Goal: Submit feedback/report problem

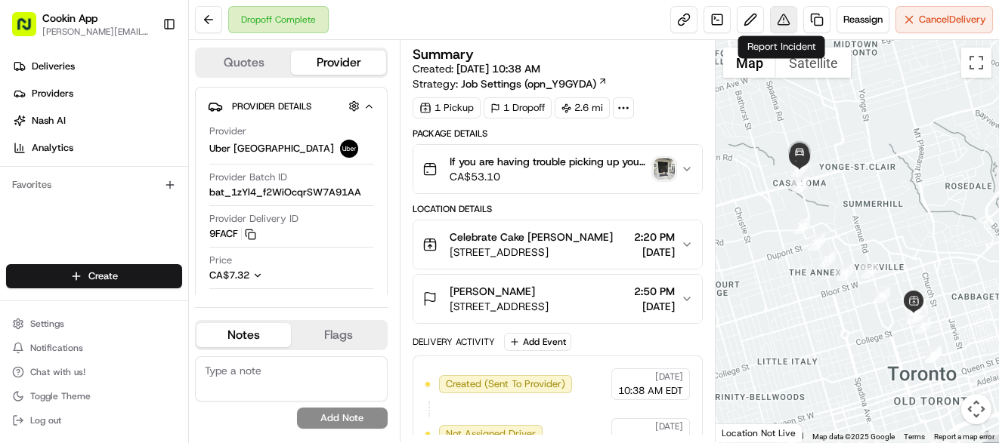
click at [782, 22] on button at bounding box center [783, 19] width 27 height 27
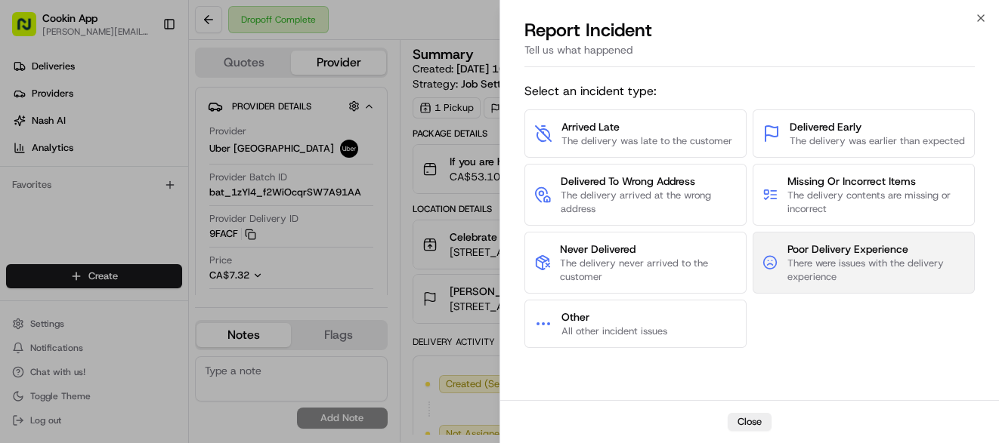
click at [823, 267] on span "There were issues with the delivery experience" at bounding box center [875, 270] width 178 height 27
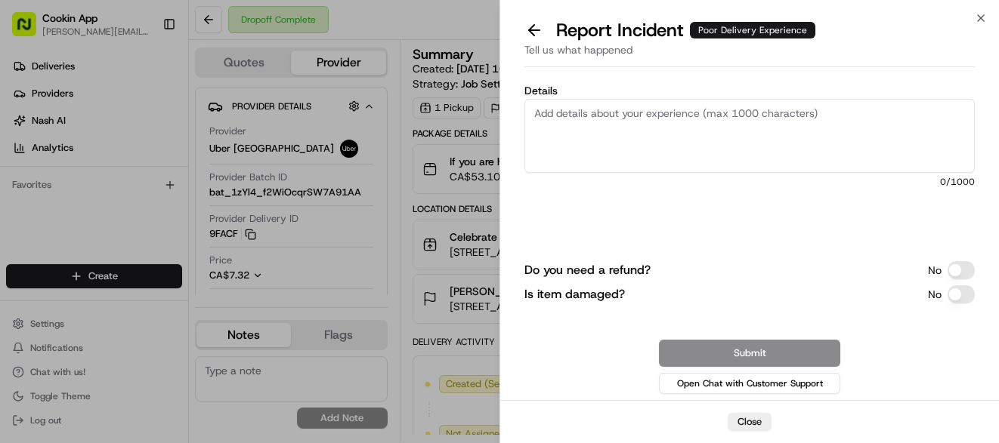
click at [550, 111] on textarea "Details" at bounding box center [749, 136] width 450 height 74
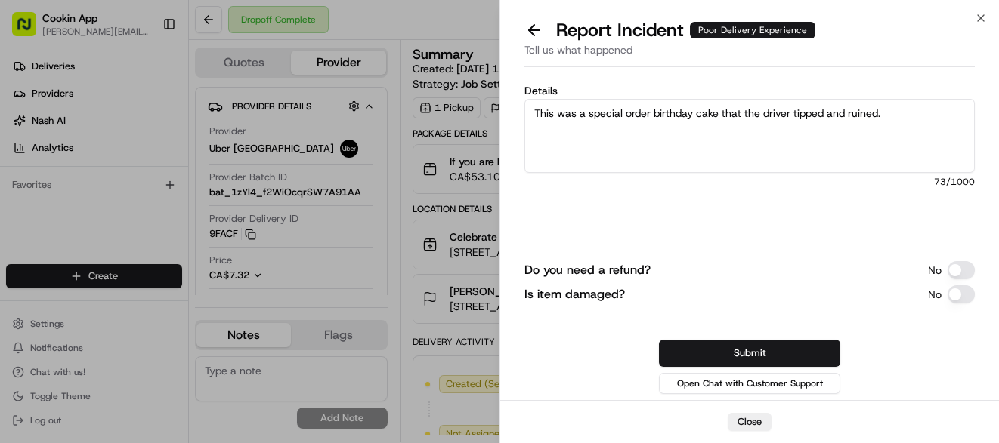
type textarea "This was a special order birthday cake that the driver tipped and ruined."
click at [955, 269] on button "Do you need a refund?" at bounding box center [960, 270] width 27 height 18
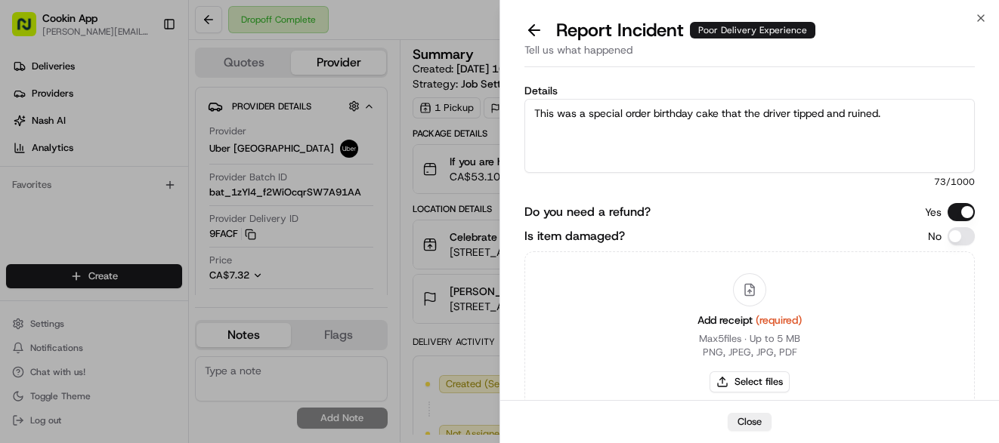
click at [959, 233] on button "Is item damaged?" at bounding box center [960, 236] width 27 height 18
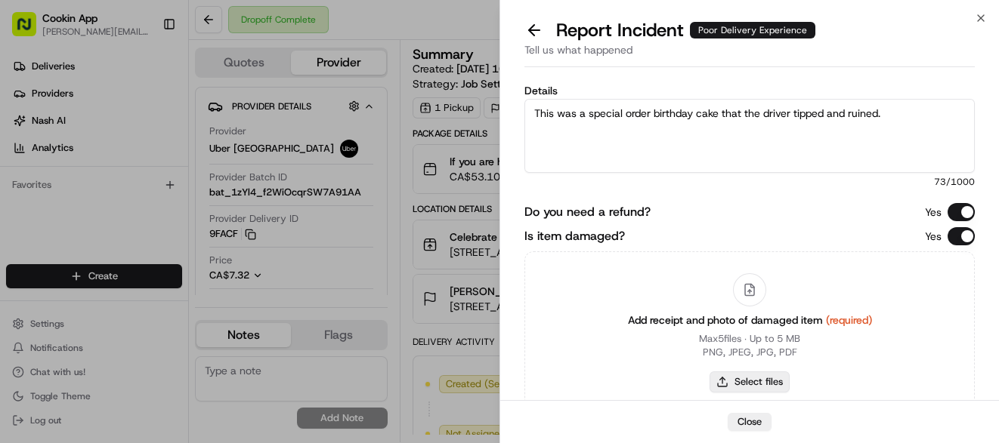
click at [740, 386] on button "Select files" at bounding box center [749, 382] width 80 height 21
type input "C:\fakepath\cake2.jpg"
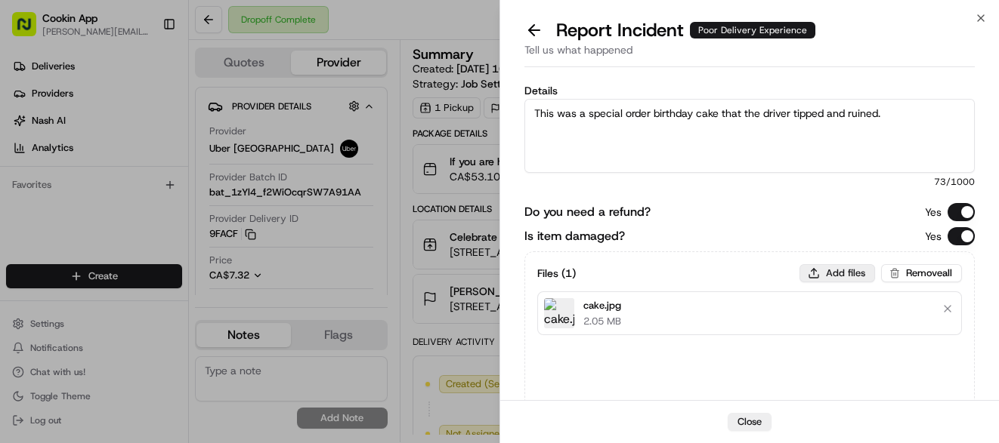
click at [838, 269] on button "Add files" at bounding box center [837, 273] width 76 height 18
type input "C:\fakepath\cake2.jpg"
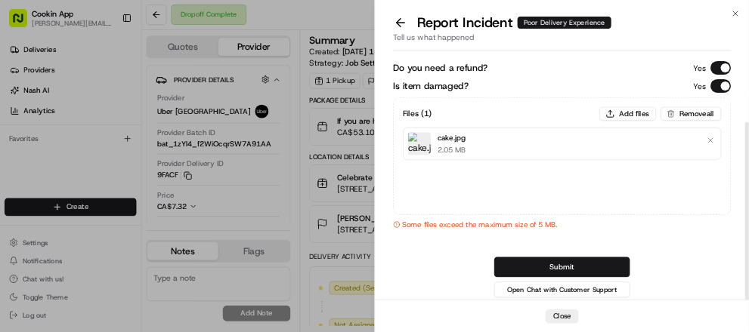
scroll to position [123, 0]
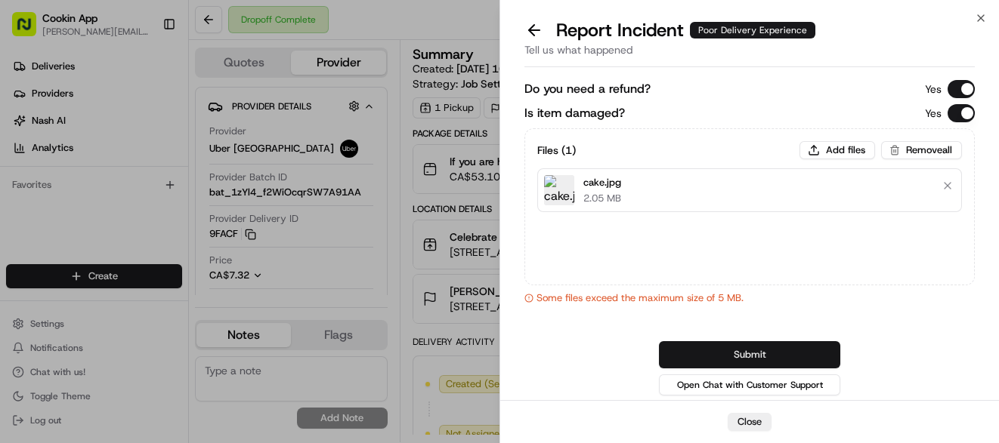
click at [741, 353] on button "Submit" at bounding box center [749, 354] width 181 height 27
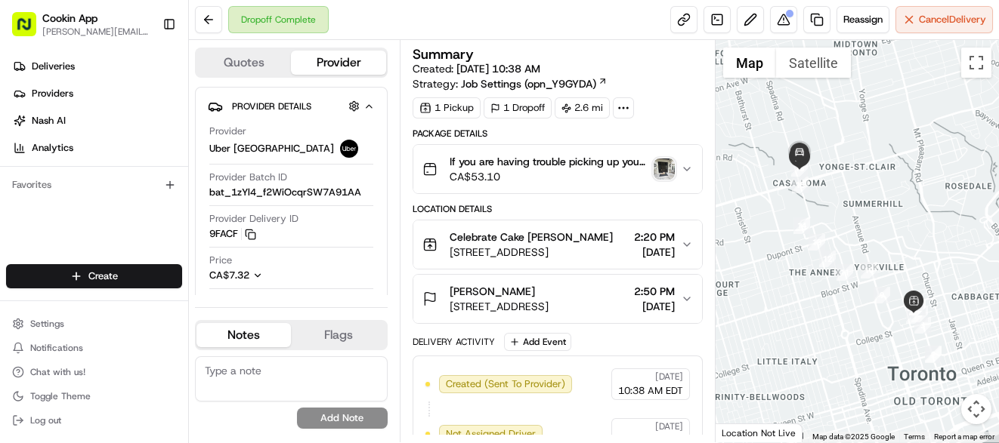
click at [666, 165] on img "button" at bounding box center [663, 169] width 21 height 21
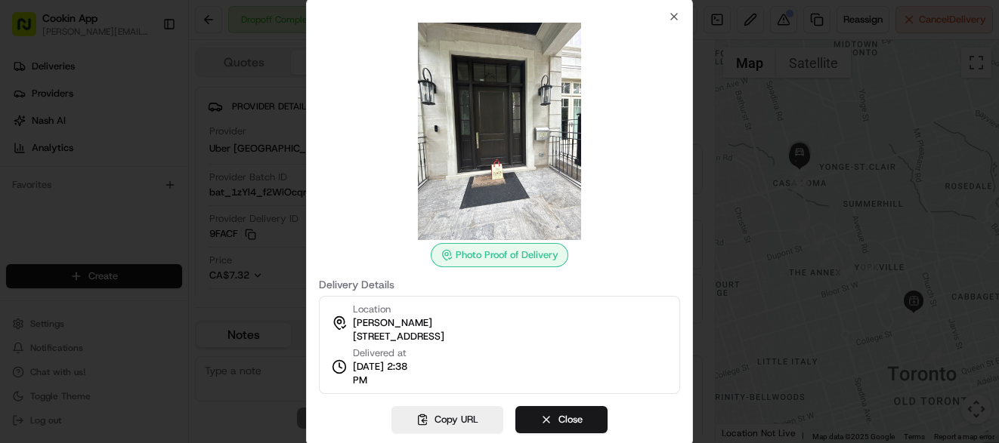
click at [496, 187] on img at bounding box center [500, 132] width 218 height 218
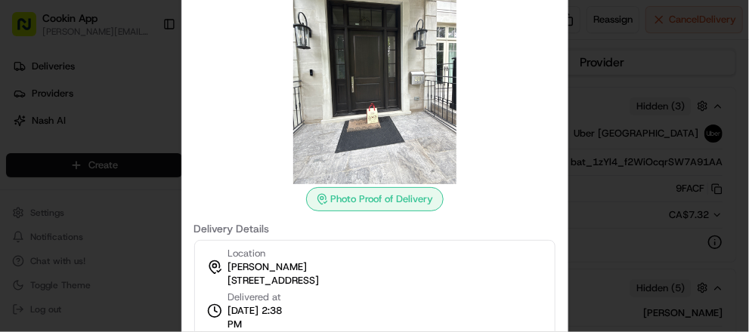
drag, startPoint x: 227, startPoint y: 282, endPoint x: 453, endPoint y: 285, distance: 226.6
click at [453, 285] on div "Location [PERSON_NAME] [STREET_ADDRESS][PERSON_NAME] Delivered at [DATE] 2:38 PM" at bounding box center [374, 289] width 361 height 98
copy span "[STREET_ADDRESS]"
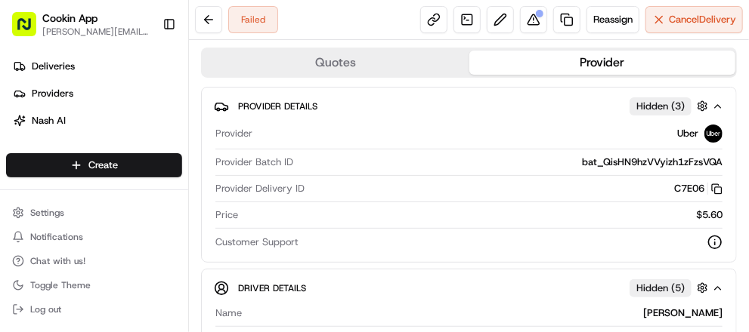
scroll to position [119, 0]
